Goal: Find specific page/section: Find specific page/section

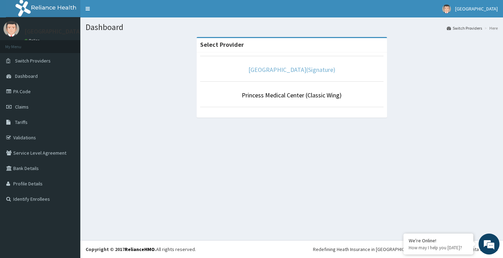
click at [285, 70] on link "Princess Medical Center(Signature)" at bounding box center [292, 70] width 87 height 8
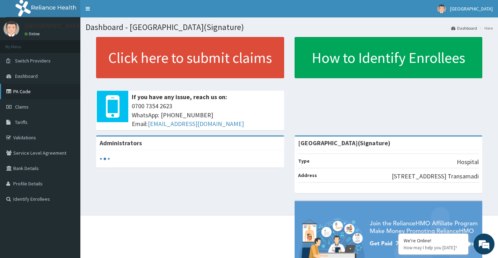
click at [17, 91] on link "PA Code" at bounding box center [40, 91] width 80 height 15
